Goal: Information Seeking & Learning: Find specific fact

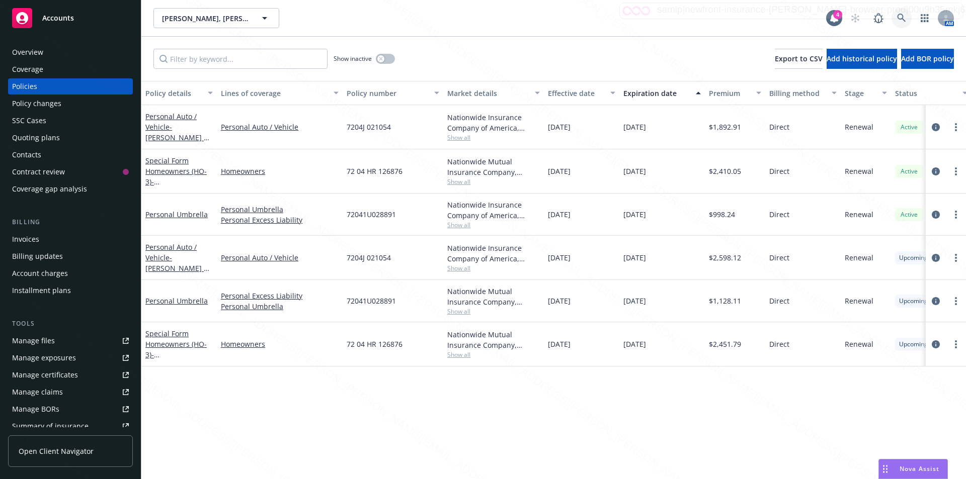
click at [902, 16] on icon at bounding box center [901, 18] width 9 height 9
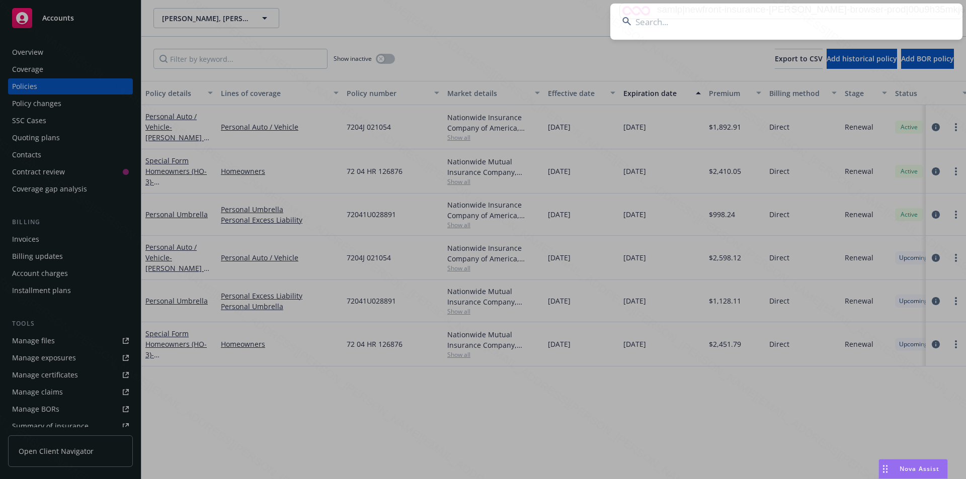
click at [743, 20] on input at bounding box center [786, 22] width 352 height 36
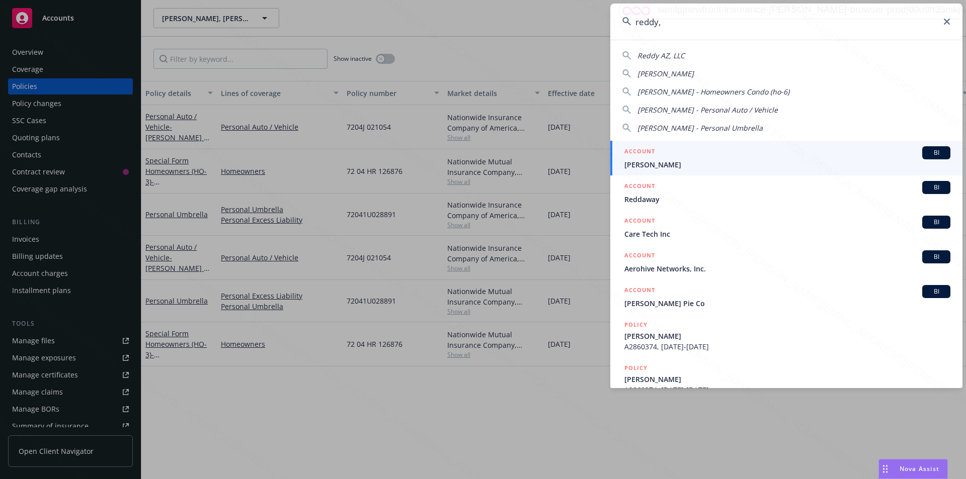
drag, startPoint x: 683, startPoint y: 17, endPoint x: 622, endPoint y: 19, distance: 61.4
click at [622, 19] on input "reddy," at bounding box center [786, 22] width 352 height 36
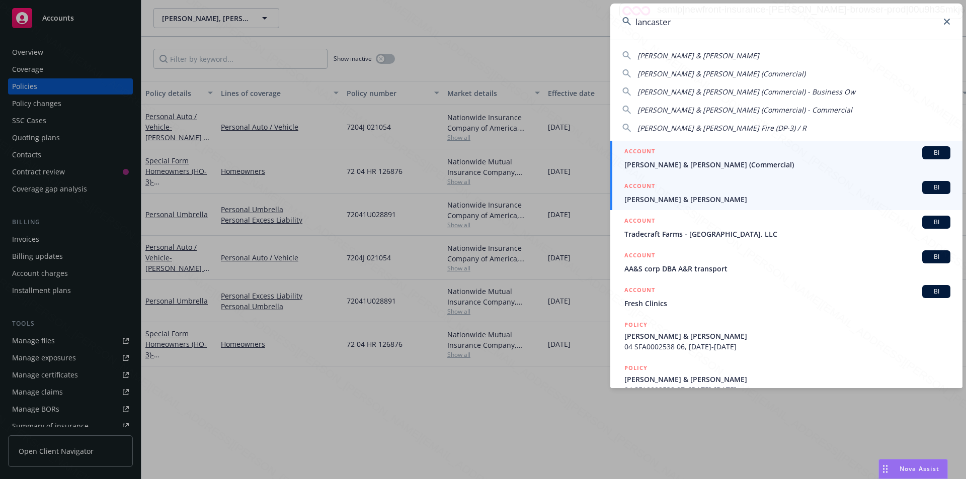
type input "lancaster"
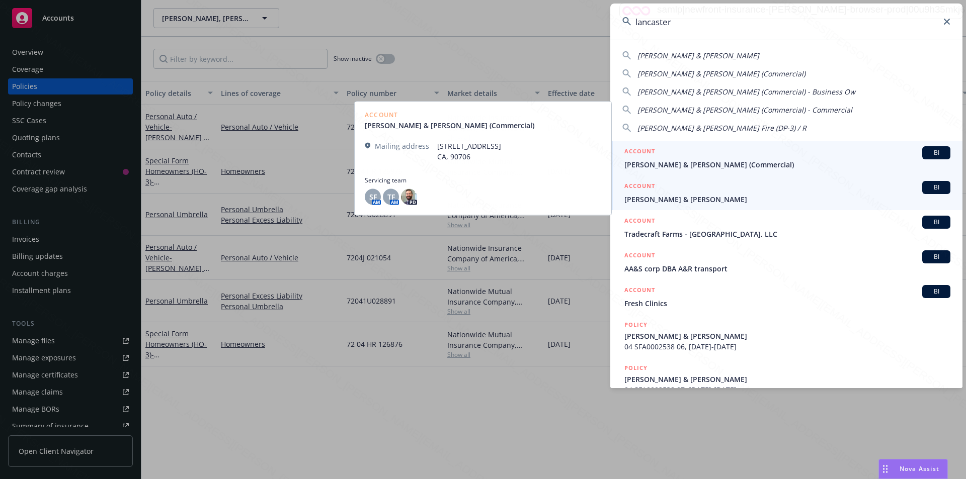
click at [659, 201] on span "[PERSON_NAME] & [PERSON_NAME]" at bounding box center [787, 199] width 326 height 11
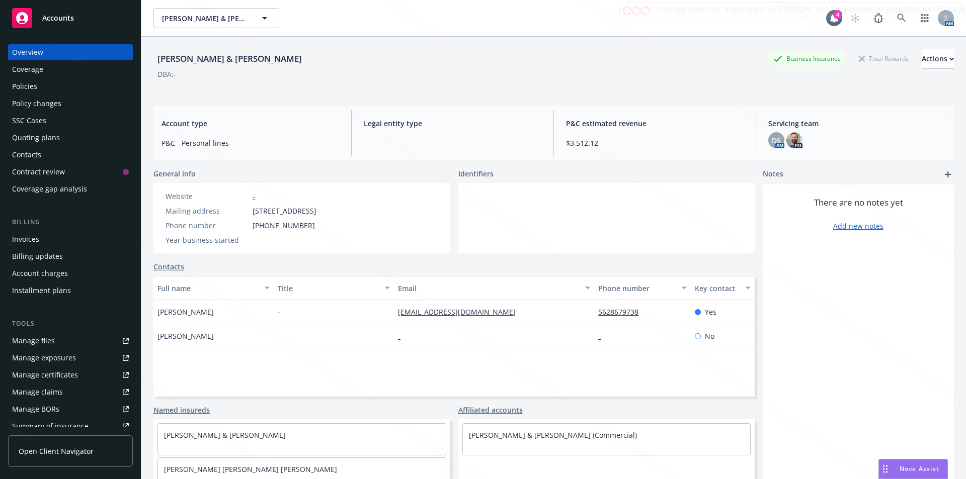
click at [35, 85] on div "Policies" at bounding box center [24, 86] width 25 height 16
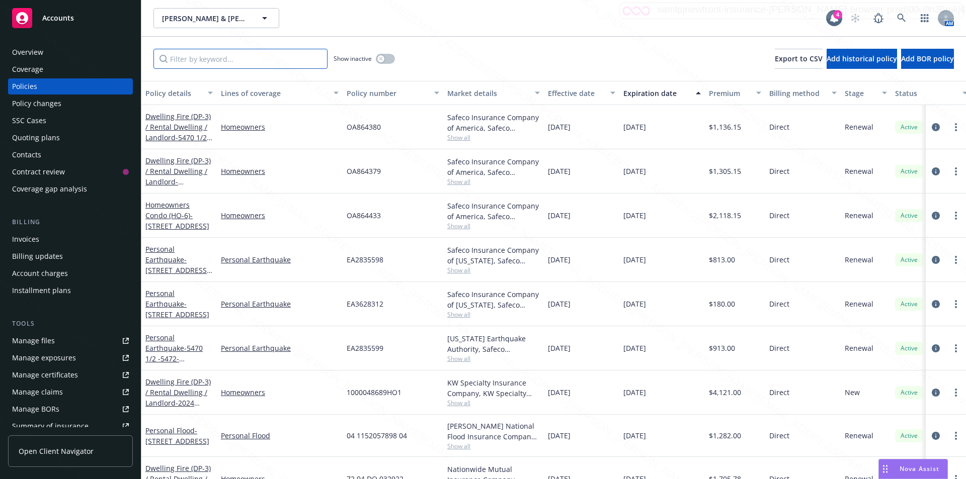
click at [282, 64] on input "Filter by keyword..." at bounding box center [240, 59] width 174 height 20
type input "09/17"
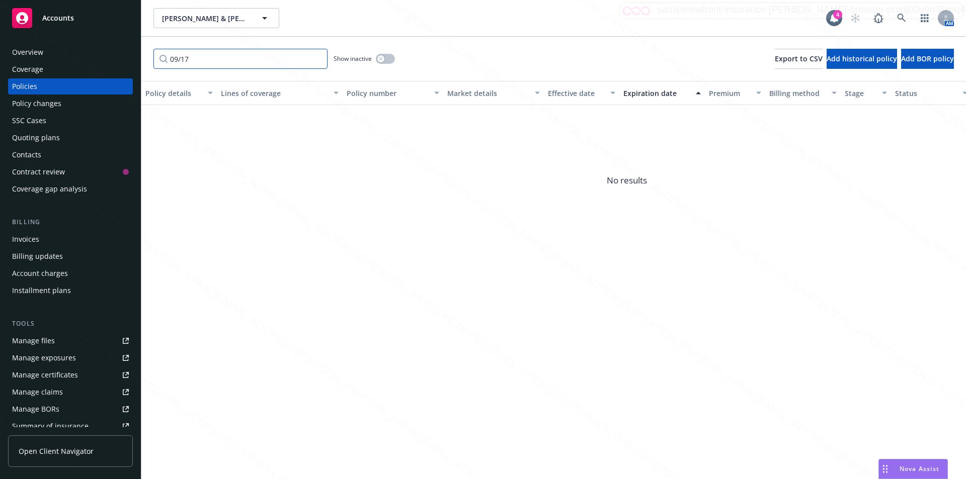
drag, startPoint x: 206, startPoint y: 63, endPoint x: 164, endPoint y: 60, distance: 42.4
click at [164, 60] on input "09/17" at bounding box center [240, 59] width 174 height 20
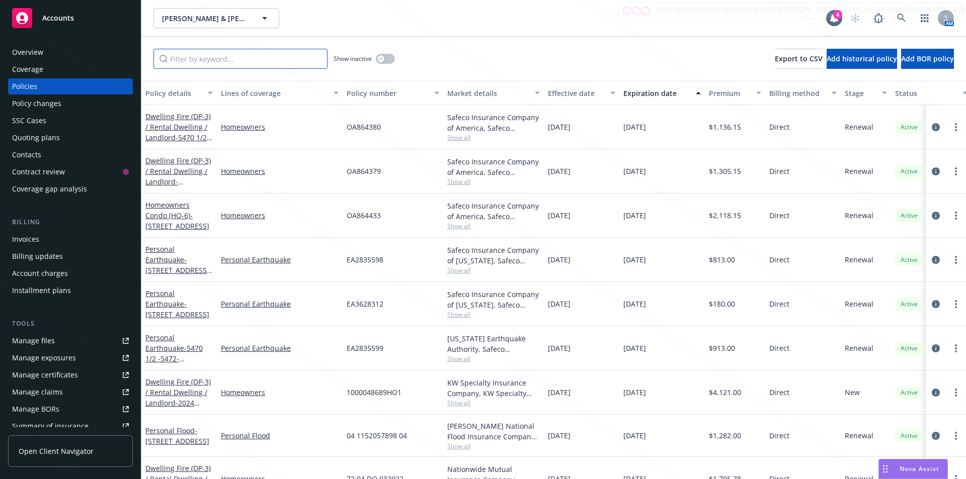
click at [213, 57] on input "Filter by keyword..." at bounding box center [240, 59] width 174 height 20
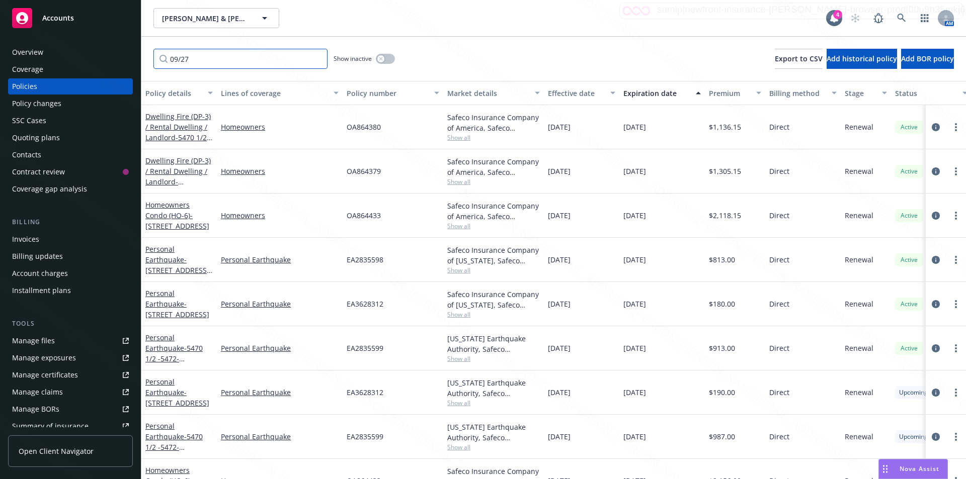
click at [239, 58] on input "09/27" at bounding box center [240, 59] width 174 height 20
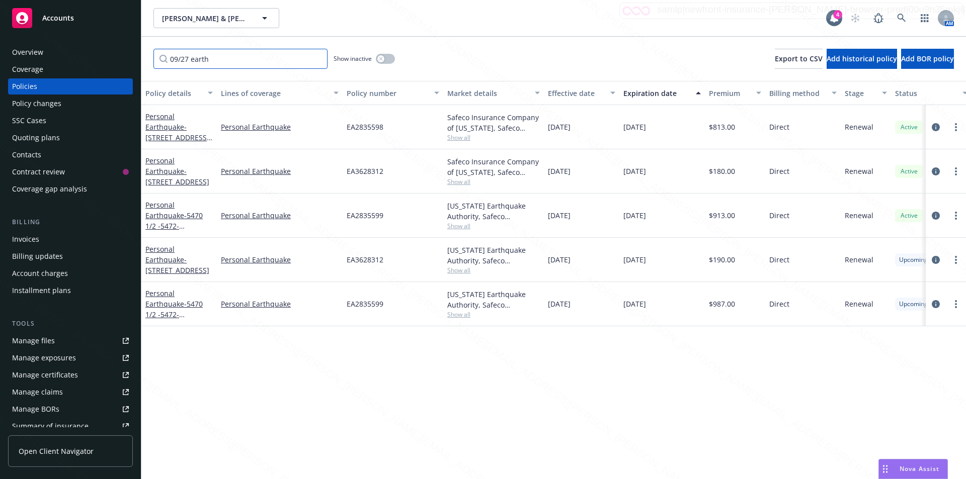
type input "09/27 earth"
click at [414, 351] on div "Policy details Lines of coverage Policy number Market details Effective date Ex…" at bounding box center [553, 280] width 824 height 398
drag, startPoint x: 388, startPoint y: 129, endPoint x: 341, endPoint y: 125, distance: 47.9
click at [341, 125] on div "Personal Earthquake - 5470-[STREET_ADDRESS][PERSON_NAME] Personal Earthquake EA…" at bounding box center [626, 127] width 971 height 44
copy div "EA2835598"
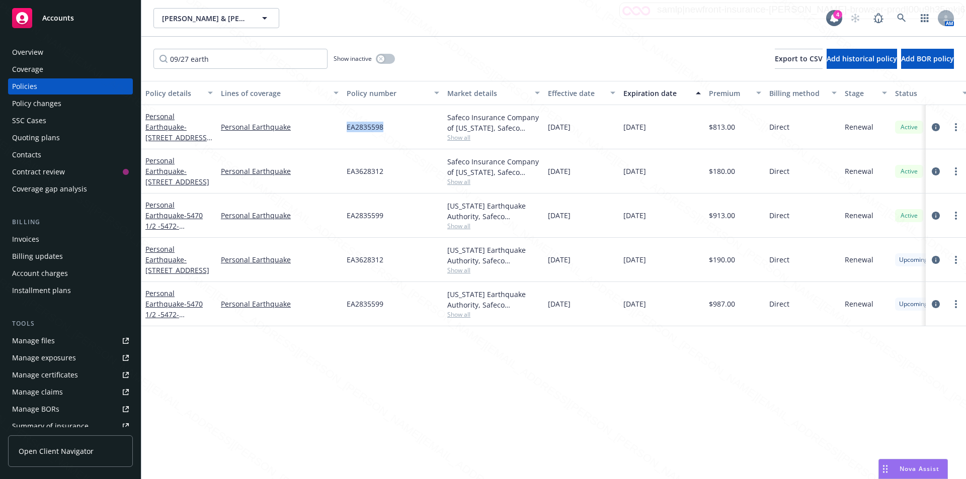
click at [390, 170] on div "EA3628312" at bounding box center [393, 171] width 101 height 44
drag, startPoint x: 345, startPoint y: 172, endPoint x: 389, endPoint y: 175, distance: 44.9
click at [389, 175] on div "EA3628312" at bounding box center [393, 171] width 101 height 44
copy span "EA3628312"
click at [391, 218] on div "EA2835599" at bounding box center [393, 216] width 101 height 44
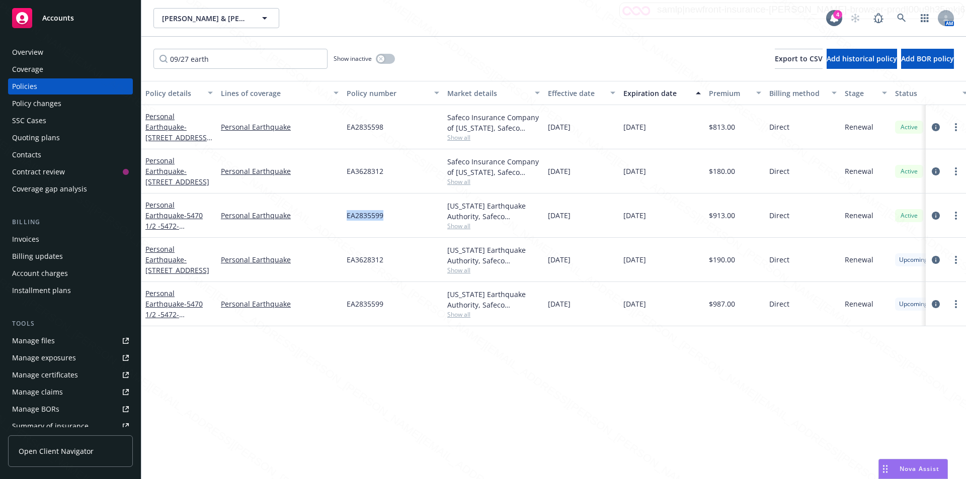
drag, startPoint x: 341, startPoint y: 217, endPoint x: 392, endPoint y: 217, distance: 51.8
click at [392, 217] on div "Personal Earthquake - 5470 1/2 -5472-1/2 [PERSON_NAME][GEOGRAPHIC_DATA] Persona…" at bounding box center [626, 216] width 971 height 44
copy div "EA2835599"
click at [392, 261] on div "EA3628312" at bounding box center [393, 260] width 101 height 44
drag, startPoint x: 345, startPoint y: 260, endPoint x: 393, endPoint y: 265, distance: 48.6
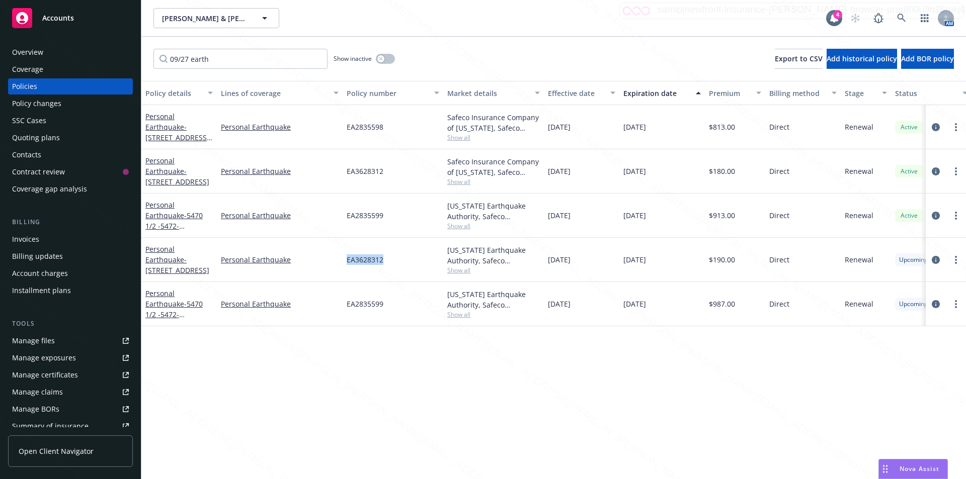
click at [393, 265] on div "EA3628312" at bounding box center [393, 260] width 101 height 44
copy span "EA3628312"
click at [366, 321] on div "EA2835599" at bounding box center [393, 304] width 101 height 44
drag, startPoint x: 389, startPoint y: 306, endPoint x: 345, endPoint y: 303, distance: 44.4
click at [345, 303] on div "EA2835599" at bounding box center [393, 304] width 101 height 44
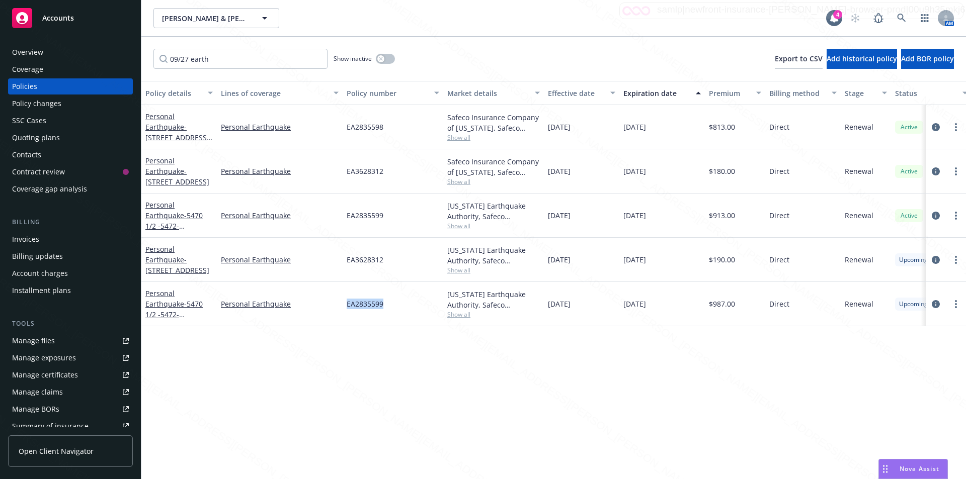
copy span "EA2835599"
click at [397, 127] on div "EA2835598" at bounding box center [393, 127] width 101 height 44
drag, startPoint x: 345, startPoint y: 127, endPoint x: 386, endPoint y: 128, distance: 41.2
click at [386, 128] on div "EA2835598" at bounding box center [393, 127] width 101 height 44
copy span "EA2835598"
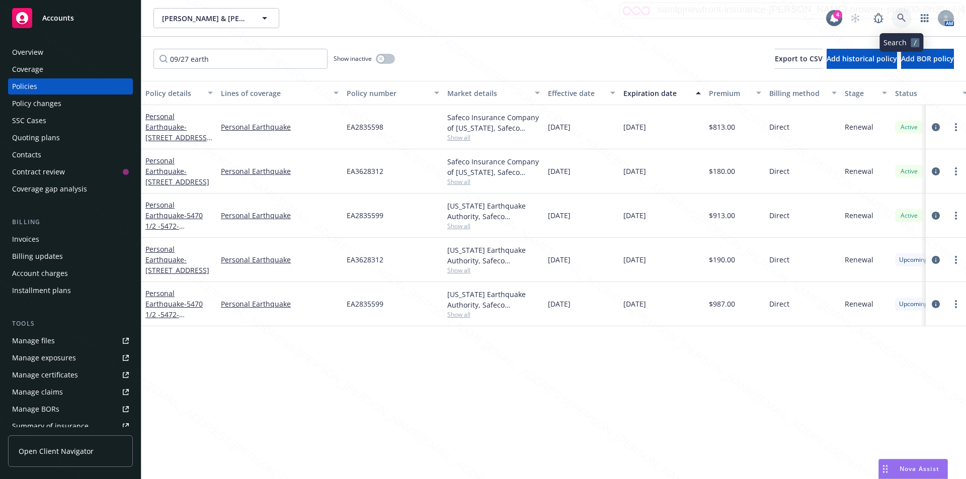
click at [901, 16] on icon at bounding box center [901, 18] width 9 height 9
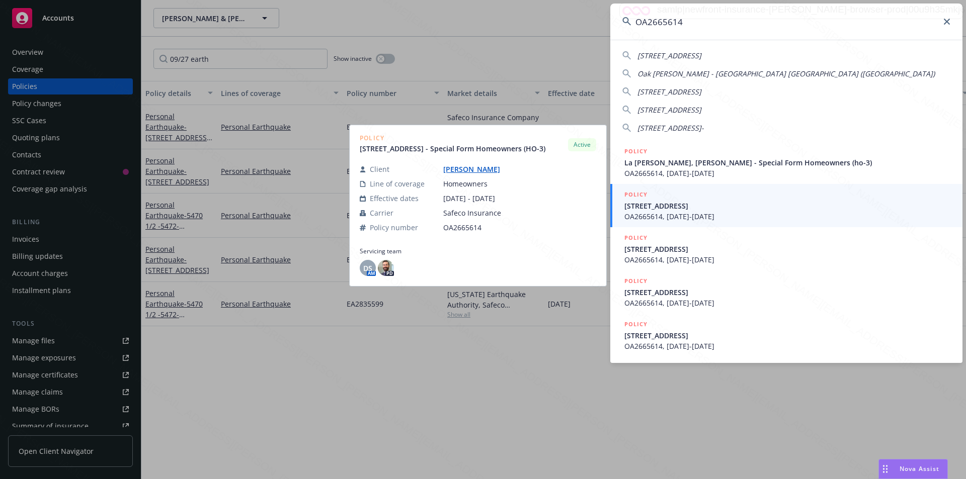
type input "OA2665614"
click at [695, 212] on span "OA2665614, [DATE]-[DATE]" at bounding box center [787, 216] width 326 height 11
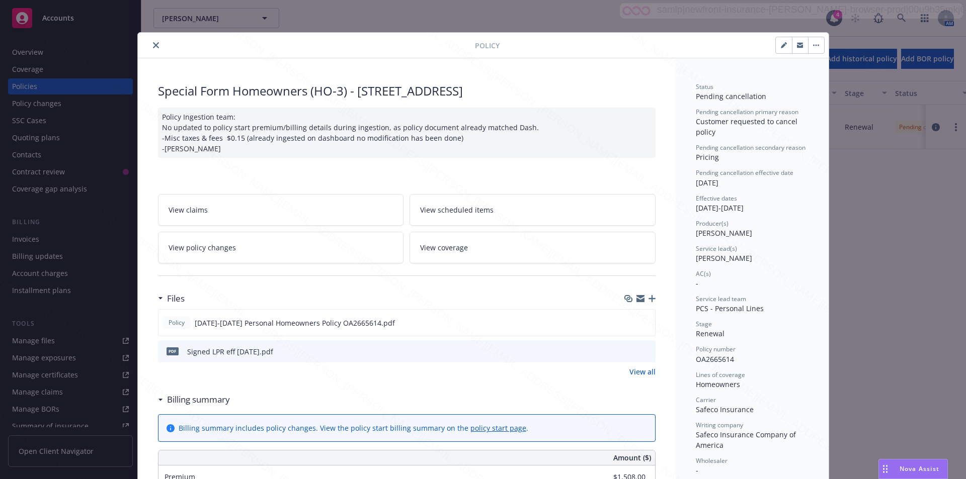
click at [154, 44] on icon "close" at bounding box center [156, 45] width 6 height 6
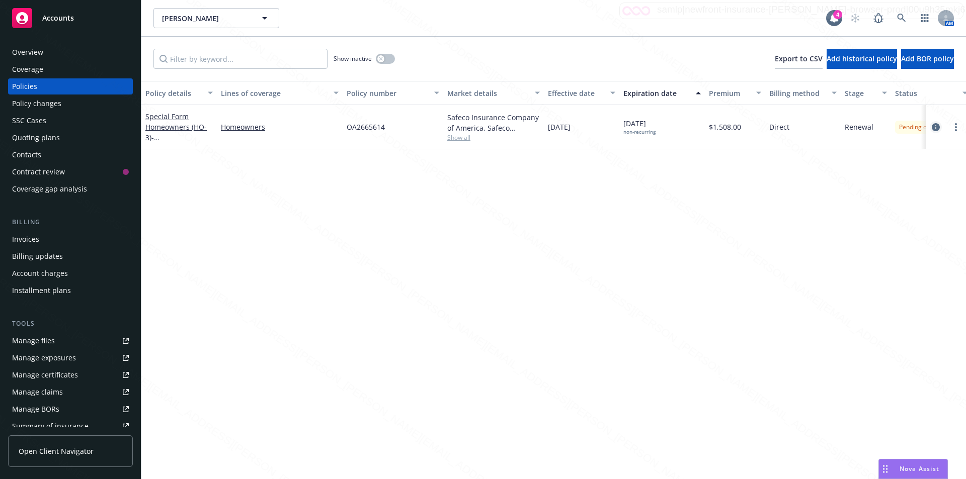
click at [934, 125] on icon "circleInformation" at bounding box center [936, 127] width 8 height 8
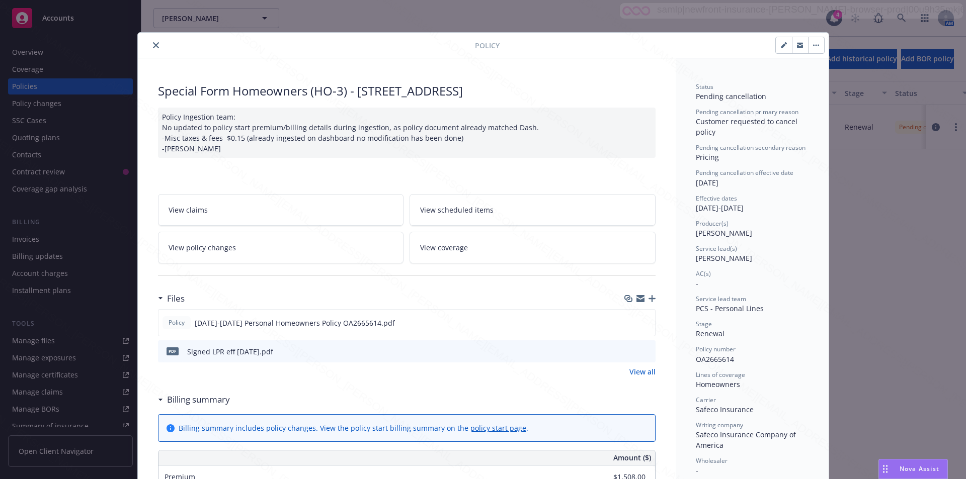
click at [153, 43] on icon "close" at bounding box center [156, 45] width 6 height 6
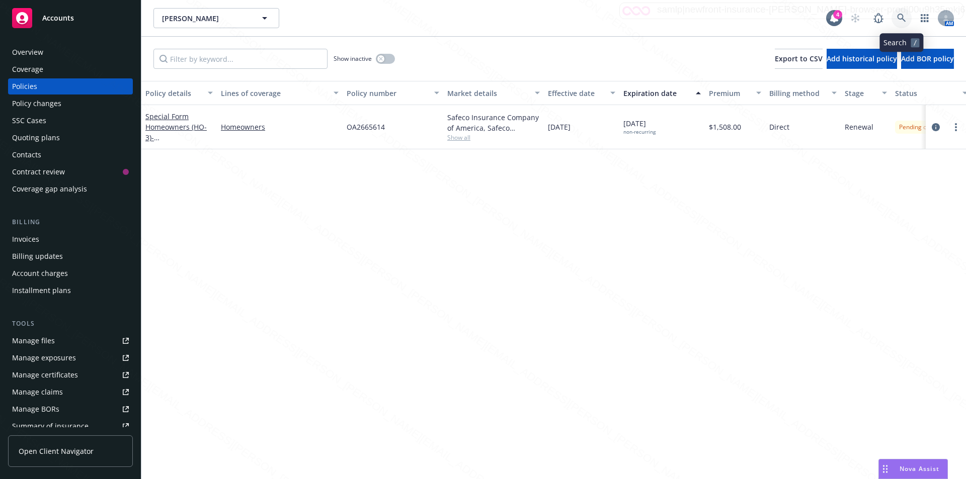
click at [901, 16] on icon at bounding box center [901, 18] width 9 height 9
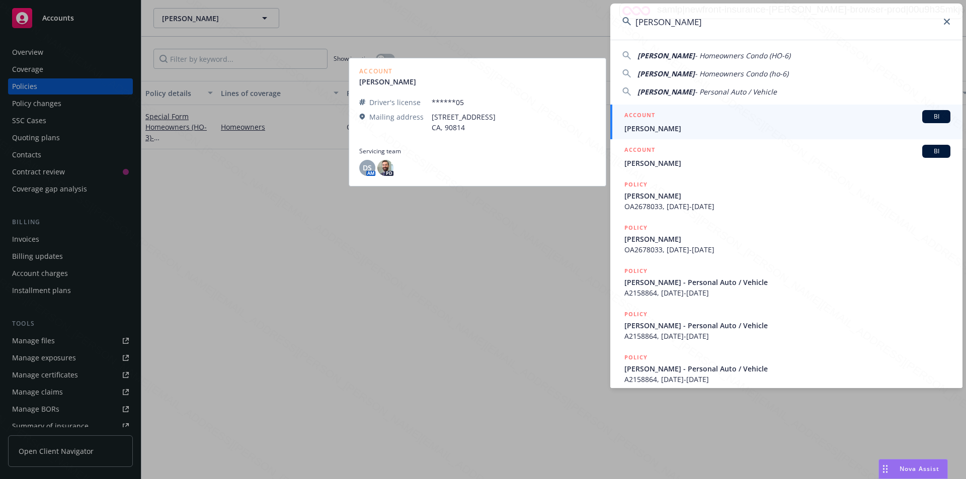
type input "[PERSON_NAME]"
click at [705, 124] on span "[PERSON_NAME]" at bounding box center [787, 128] width 326 height 11
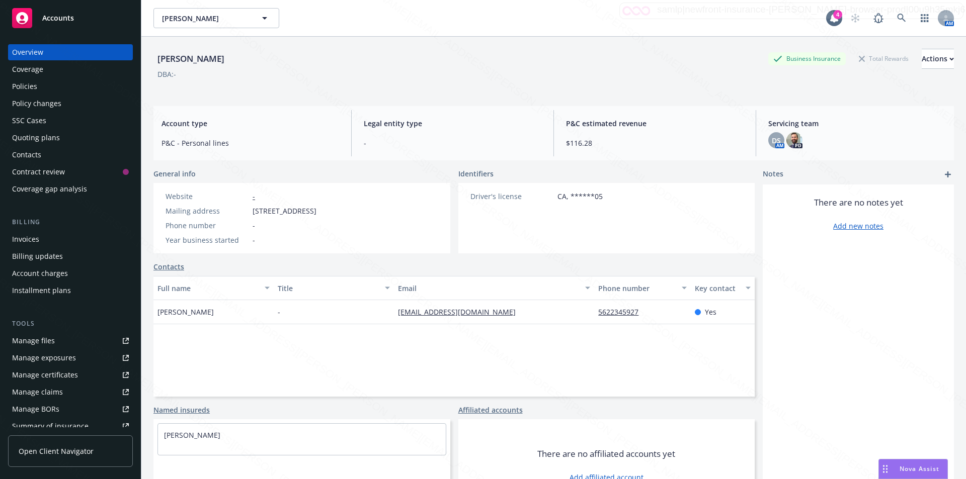
click at [32, 82] on div "Policies" at bounding box center [24, 86] width 25 height 16
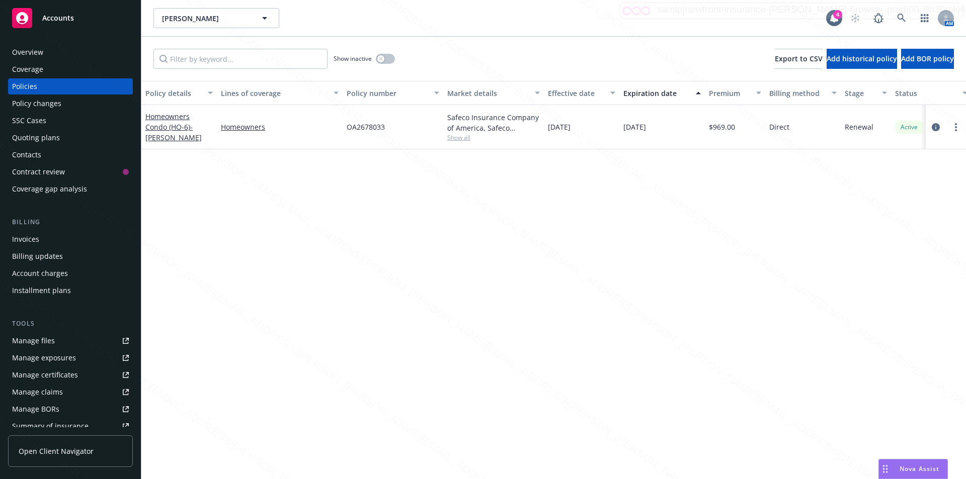
click at [24, 45] on div "Overview" at bounding box center [27, 52] width 31 height 16
